Goal: Task Accomplishment & Management: Use online tool/utility

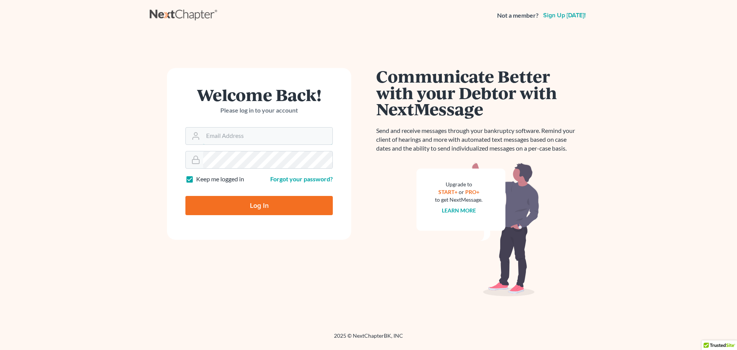
type input "sam@farmerwright.com"
click at [228, 203] on input "Log In" at bounding box center [258, 205] width 147 height 19
type input "Thinking..."
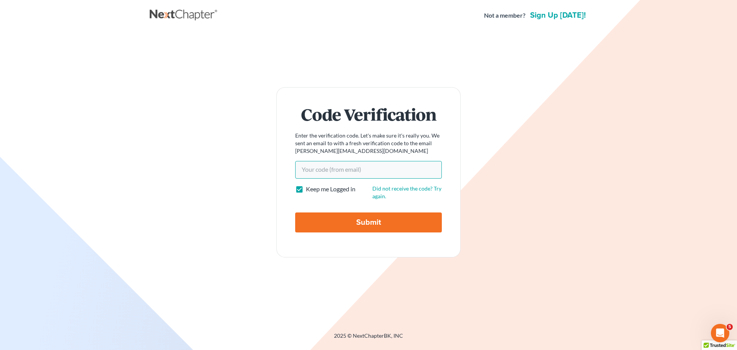
click at [327, 172] on input "Your code(from email)" at bounding box center [368, 170] width 147 height 18
paste input "77f504"
type input "77f504"
click at [332, 223] on input "Submit" at bounding box center [368, 222] width 147 height 20
type input "Thinking..."
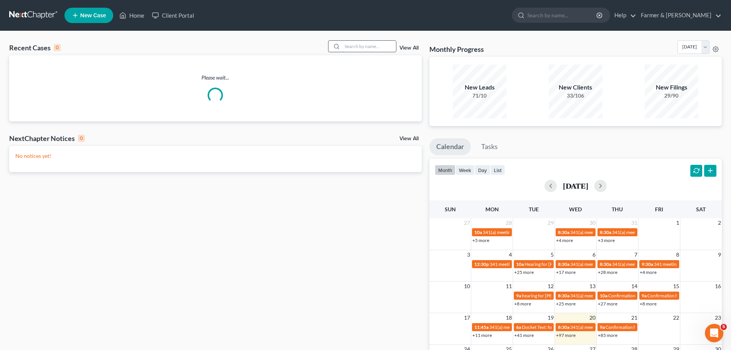
click at [354, 47] on input "search" at bounding box center [369, 46] width 54 height 11
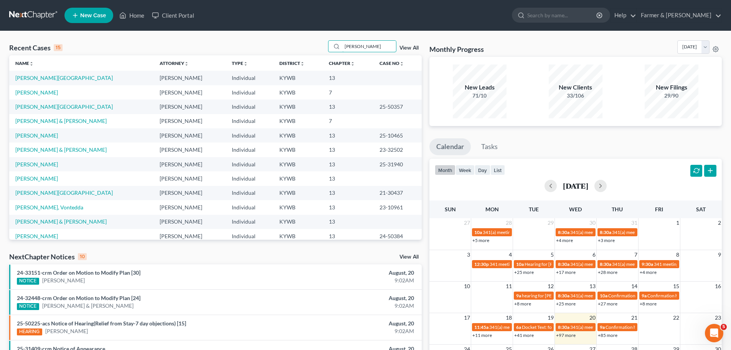
type input "[PERSON_NAME]"
